Goal: Transaction & Acquisition: Complete application form

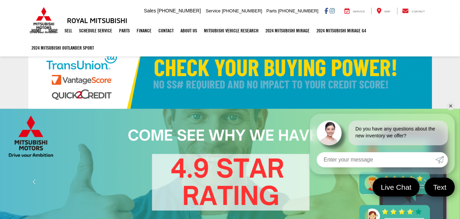
select select "Mitsubishi"
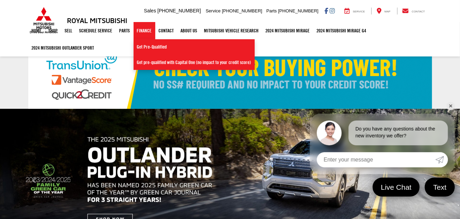
click at [146, 31] on link "Finance" at bounding box center [145, 30] width 22 height 17
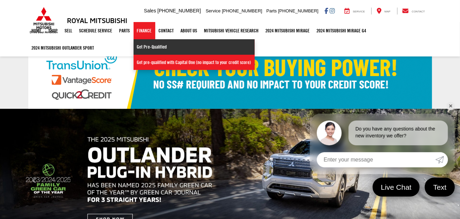
click at [152, 40] on link "Get Pre-Qualified" at bounding box center [194, 47] width 121 height 16
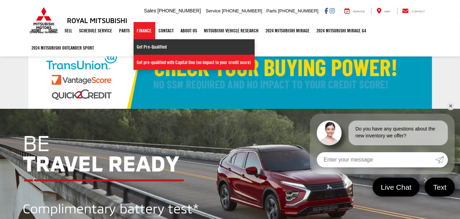
click at [146, 48] on link "Get Pre-Qualified" at bounding box center [194, 47] width 121 height 16
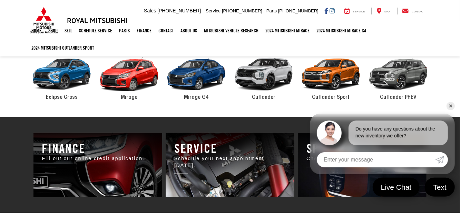
scroll to position [345, 0]
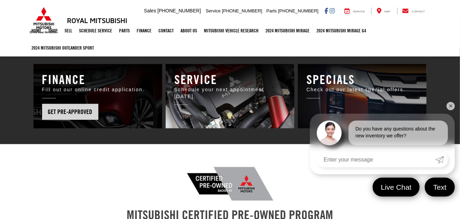
click at [103, 114] on div "Finance Fill out our online credit application. Get Pre-Approved" at bounding box center [97, 96] width 129 height 65
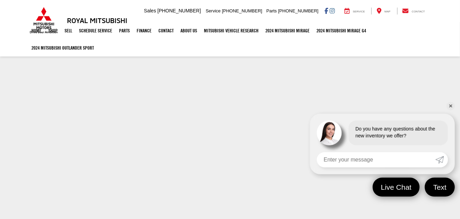
click at [273, 44] on ul "Home Shop Shop New Vehicles Pre-Owned Vehicles New Specials Demo Specials Sell …" at bounding box center [230, 39] width 404 height 34
click at [452, 106] on link "✕" at bounding box center [450, 106] width 8 height 8
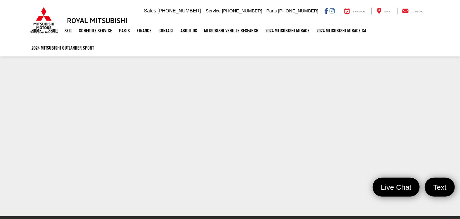
scroll to position [185, 0]
